Goal: Information Seeking & Learning: Learn about a topic

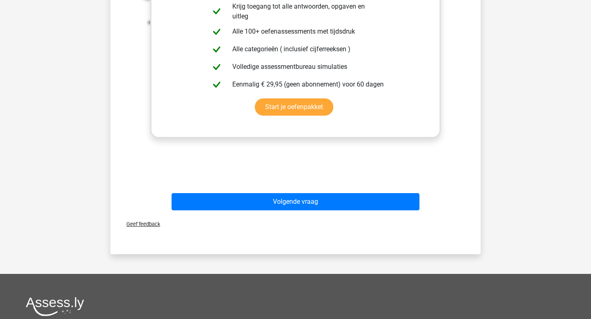
scroll to position [290, 0]
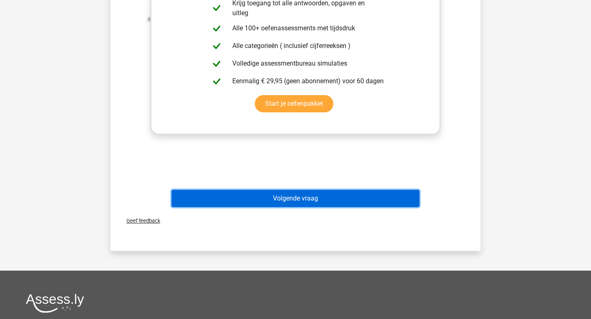
click at [281, 199] on button "Volgende vraag" at bounding box center [295, 198] width 248 height 17
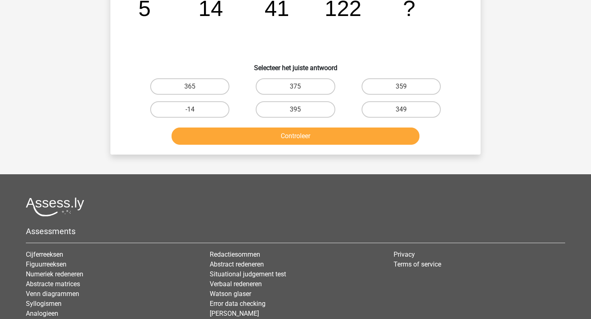
scroll to position [0, 0]
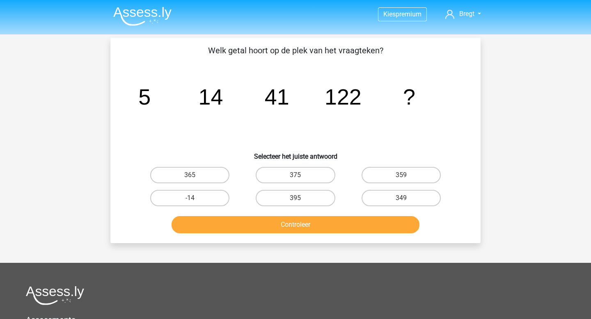
click at [290, 220] on button "Controleer" at bounding box center [295, 224] width 248 height 17
click at [198, 179] on label "365" at bounding box center [189, 175] width 79 height 16
click at [195, 179] on input "365" at bounding box center [192, 177] width 5 height 5
radio input "true"
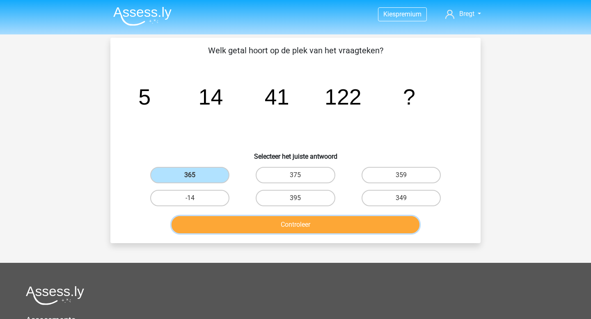
click at [229, 226] on button "Controleer" at bounding box center [295, 224] width 248 height 17
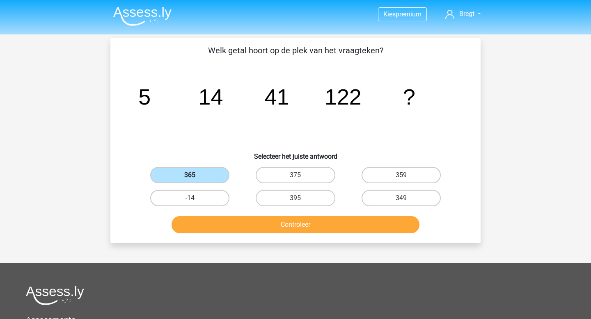
click at [212, 178] on label "365" at bounding box center [189, 175] width 79 height 16
click at [195, 178] on input "365" at bounding box center [192, 177] width 5 height 5
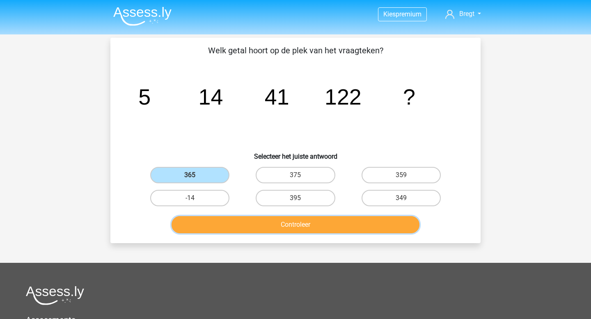
click at [225, 226] on button "Controleer" at bounding box center [295, 224] width 248 height 17
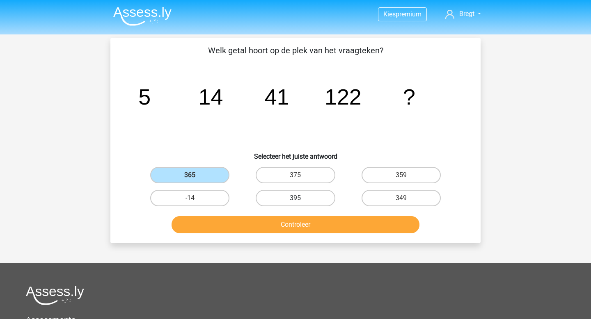
click at [285, 191] on label "395" at bounding box center [295, 198] width 79 height 16
click at [295, 198] on input "395" at bounding box center [297, 200] width 5 height 5
radio input "true"
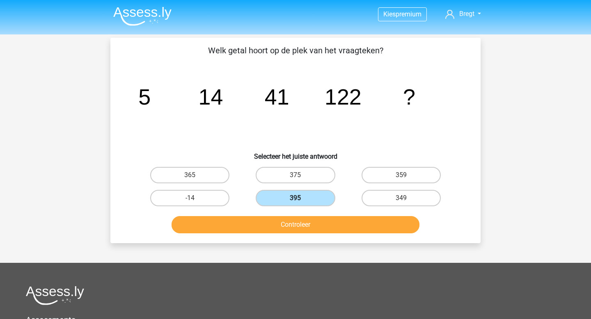
click at [285, 196] on label "395" at bounding box center [295, 198] width 79 height 16
click at [295, 198] on input "395" at bounding box center [297, 200] width 5 height 5
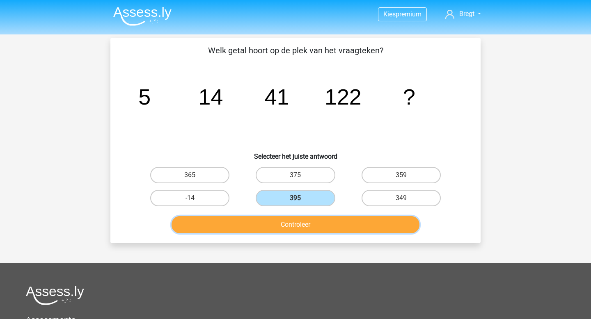
click at [265, 220] on button "Controleer" at bounding box center [295, 224] width 248 height 17
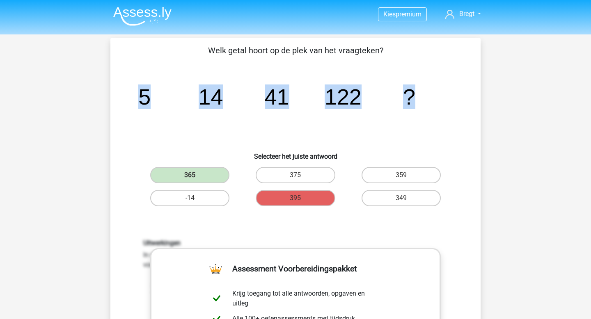
drag, startPoint x: 137, startPoint y: 91, endPoint x: 417, endPoint y: 102, distance: 280.0
click at [417, 102] on icon "image/svg+xml 5 14 41 122 ?" at bounding box center [295, 104] width 331 height 83
copy g "5 14 41 122 ?"
